Goal: Navigation & Orientation: Find specific page/section

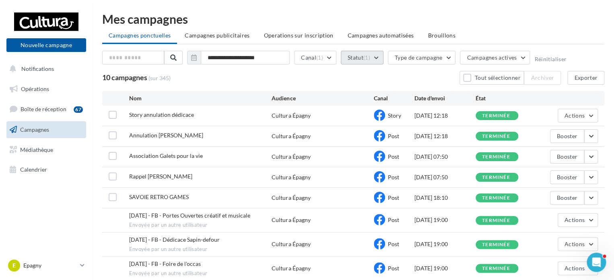
click at [355, 54] on button "Statut (1)" at bounding box center [362, 58] width 43 height 14
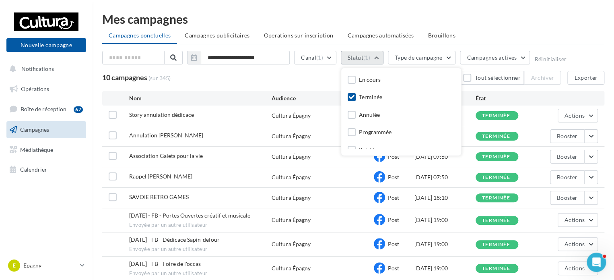
click at [355, 54] on button "Statut (1)" at bounding box center [362, 58] width 43 height 14
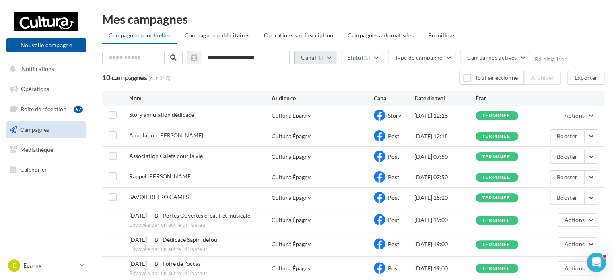
click at [326, 56] on button "Canal (1)" at bounding box center [315, 58] width 42 height 14
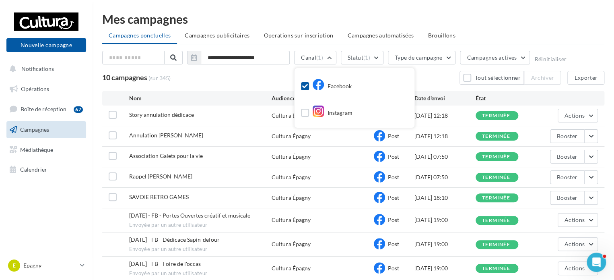
click at [308, 91] on div at bounding box center [305, 87] width 8 height 10
click at [307, 89] on label at bounding box center [305, 86] width 8 height 8
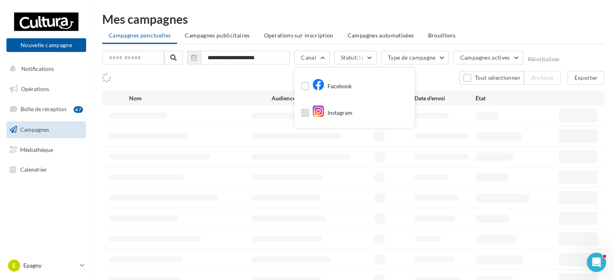
click at [306, 111] on label at bounding box center [305, 113] width 8 height 8
click at [523, 24] on div "Mes campagnes" at bounding box center [353, 19] width 502 height 12
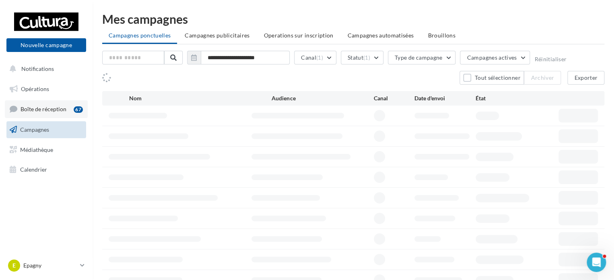
click at [65, 111] on span "Boîte de réception" at bounding box center [44, 108] width 46 height 7
